Goal: Find specific page/section: Find specific page/section

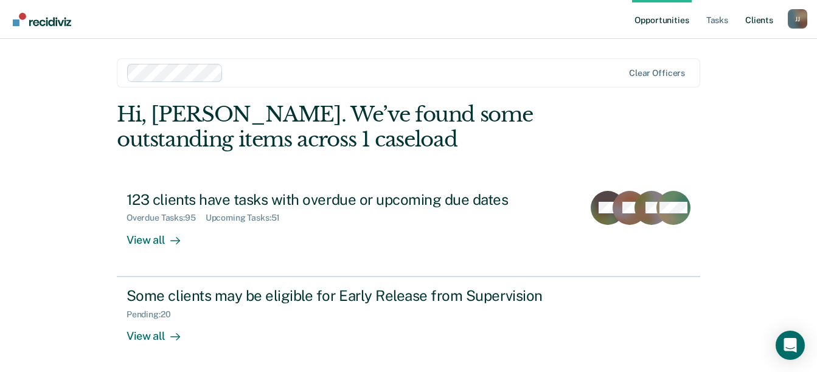
click at [761, 19] on link "Client s" at bounding box center [758, 19] width 33 height 39
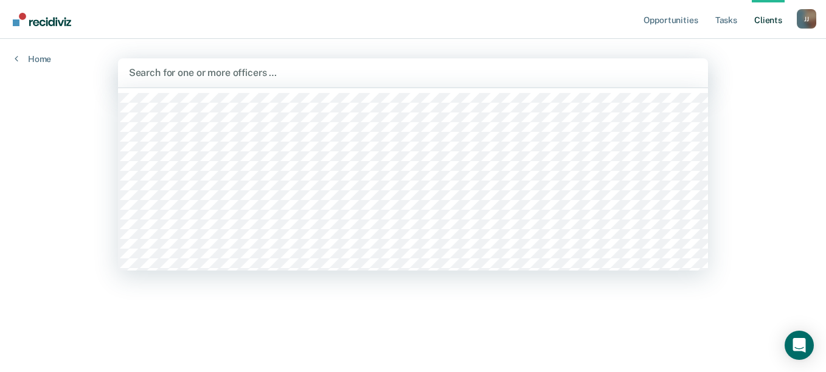
click at [133, 75] on div at bounding box center [413, 73] width 569 height 14
type input "Jav"
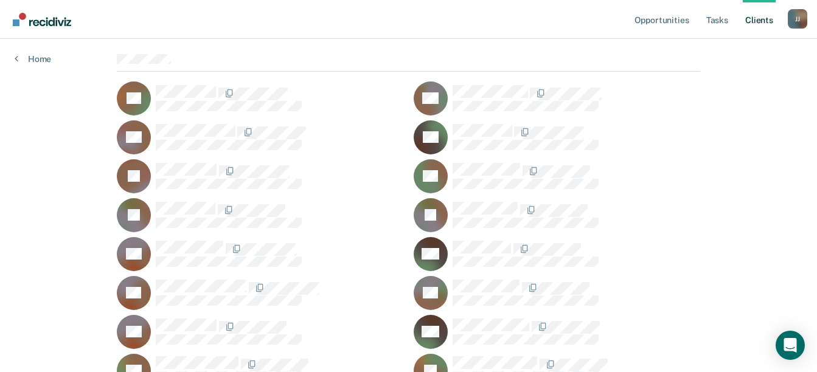
scroll to position [122, 0]
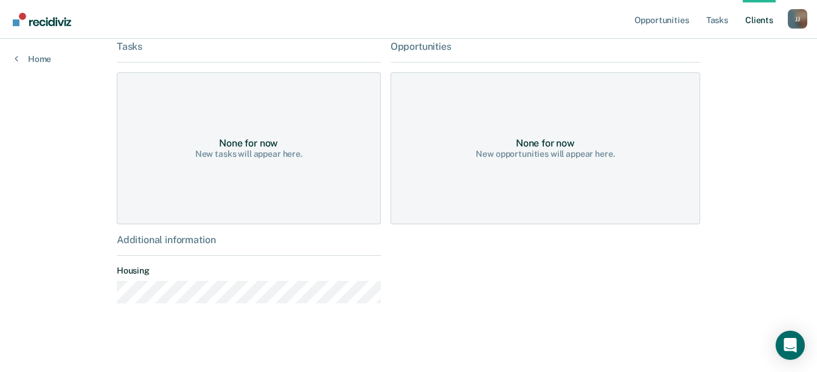
scroll to position [201, 0]
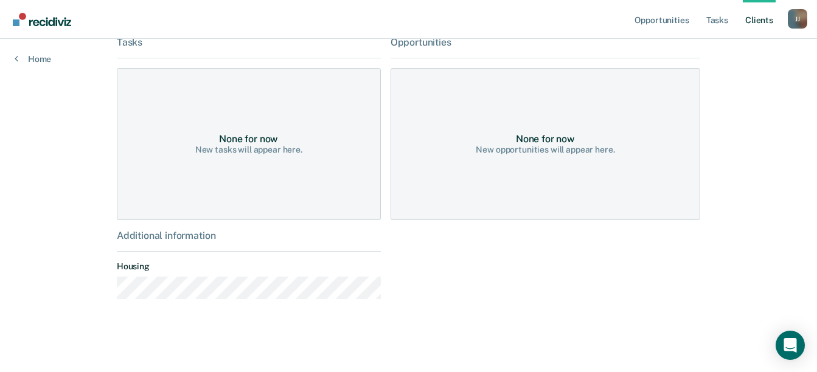
click at [230, 142] on div "None for now" at bounding box center [248, 139] width 59 height 12
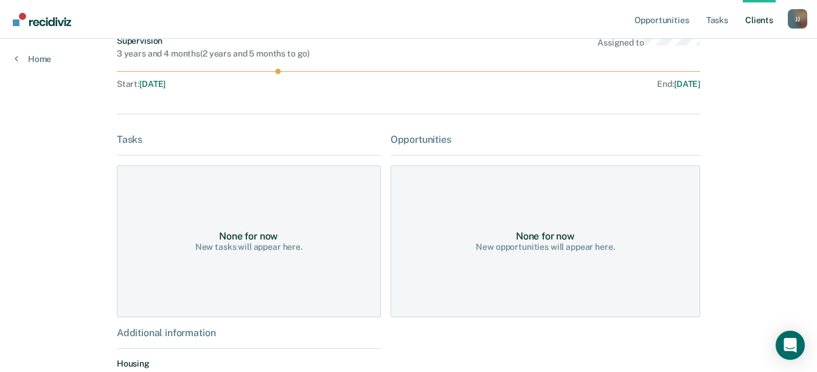
scroll to position [80, 0]
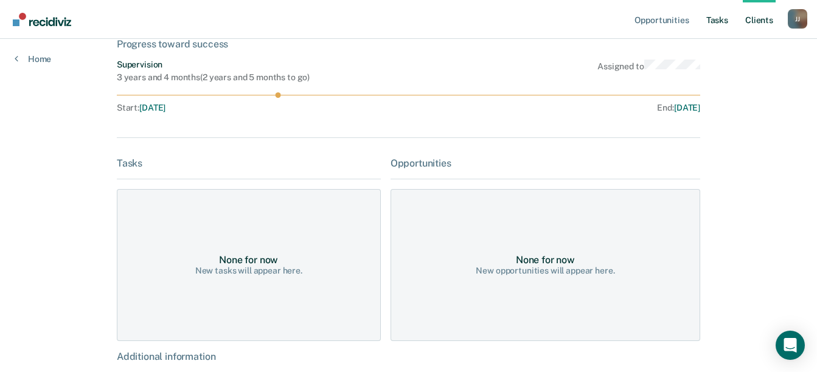
click at [719, 19] on link "Tasks" at bounding box center [717, 19] width 27 height 39
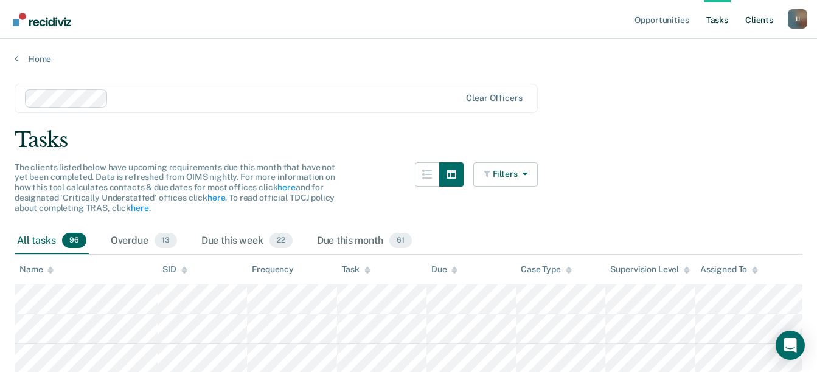
click at [758, 20] on link "Client s" at bounding box center [758, 19] width 33 height 39
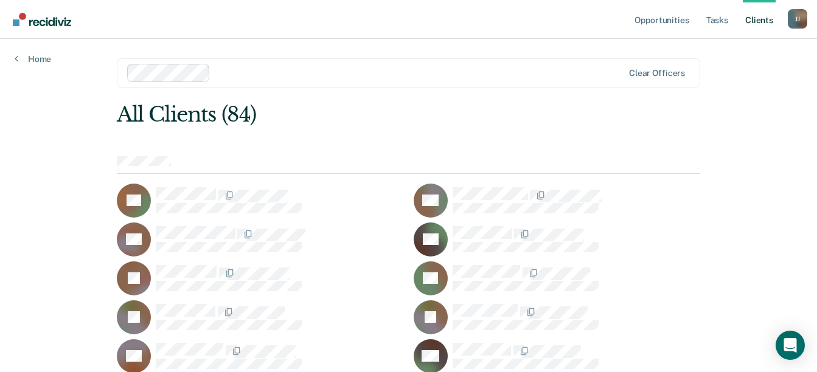
scroll to position [61, 0]
